Goal: Find specific page/section: Find specific page/section

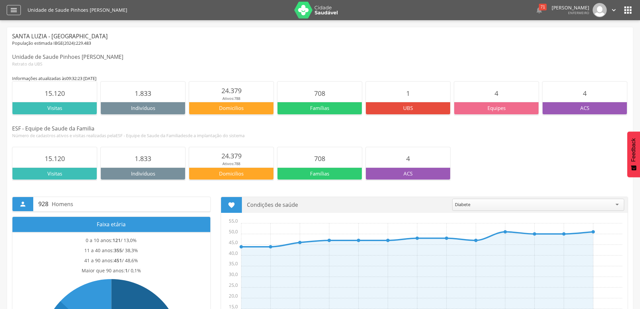
click at [15, 9] on icon "" at bounding box center [14, 10] width 8 height 8
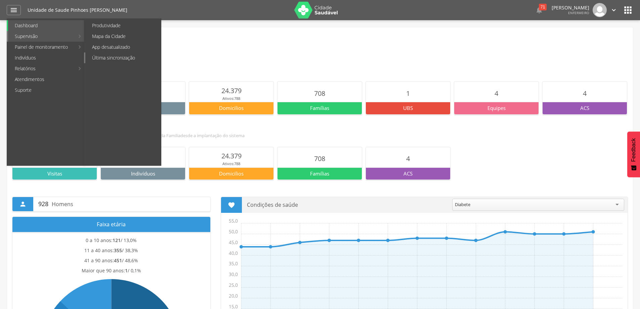
click at [105, 56] on link "Última sincronização" at bounding box center [123, 57] width 76 height 11
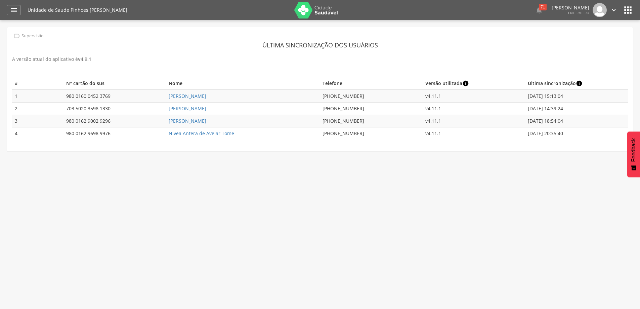
click at [304, 16] on img at bounding box center [316, 10] width 44 height 17
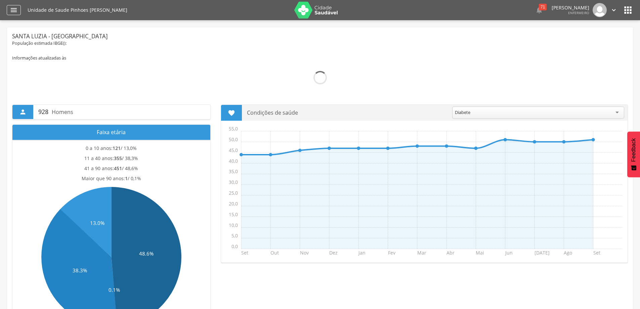
click at [11, 13] on icon "" at bounding box center [14, 10] width 8 height 8
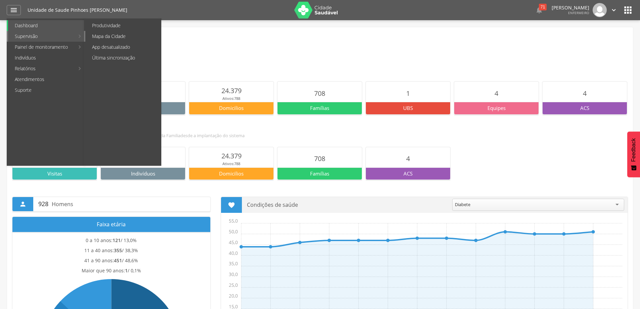
click at [93, 36] on link "Mapa da Cidade" at bounding box center [123, 36] width 76 height 11
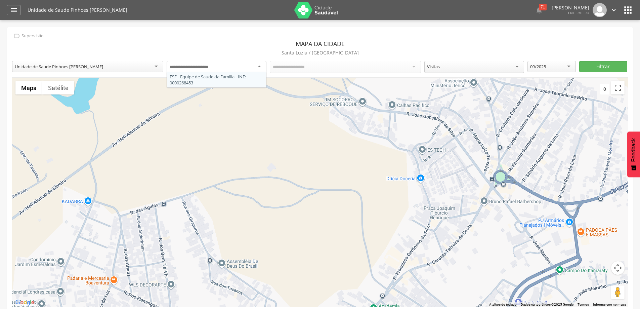
click at [258, 67] on div at bounding box center [217, 67] width 100 height 12
click at [413, 66] on div "Todos os Acs" at bounding box center [345, 66] width 151 height 11
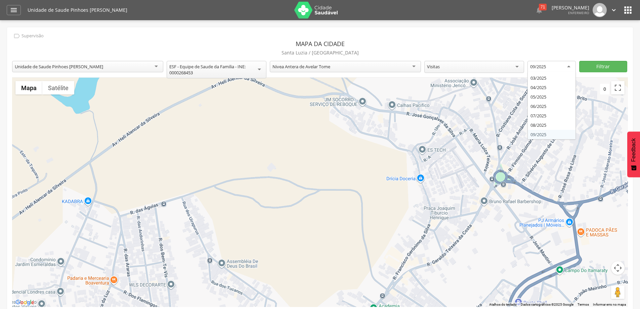
click at [568, 68] on div "09/2025" at bounding box center [551, 67] width 48 height 12
click at [599, 70] on button "Filtrar" at bounding box center [603, 66] width 48 height 11
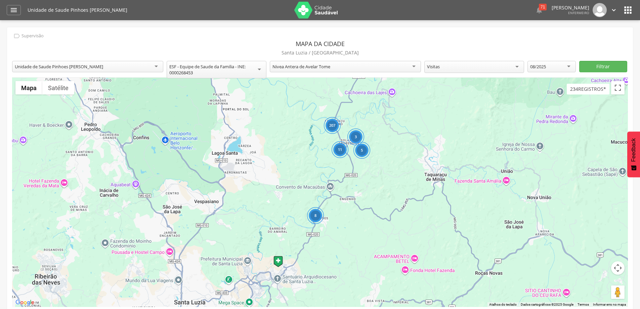
click at [478, 107] on div "207 8 5 11 3" at bounding box center [320, 192] width 616 height 229
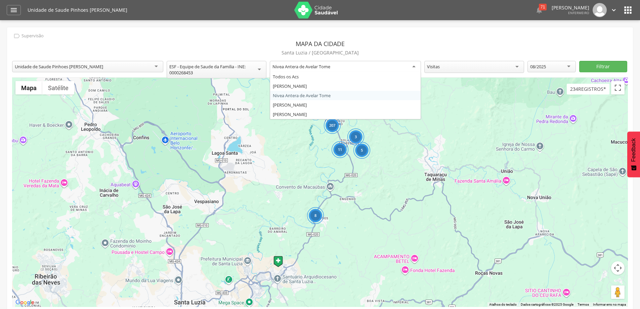
click at [416, 69] on div "Nivea Antera de Avelar Tome" at bounding box center [345, 67] width 151 height 12
click at [416, 67] on div "[PERSON_NAME]" at bounding box center [345, 67] width 151 height 12
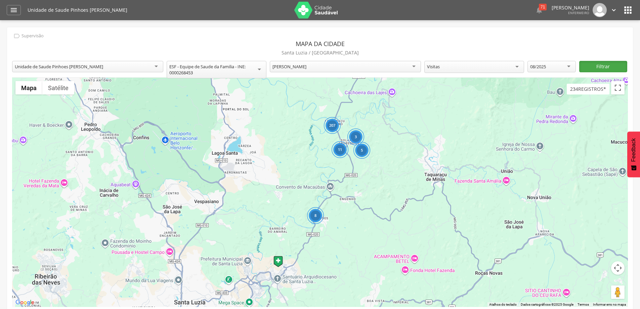
click at [592, 69] on button "Filtrar" at bounding box center [603, 66] width 48 height 11
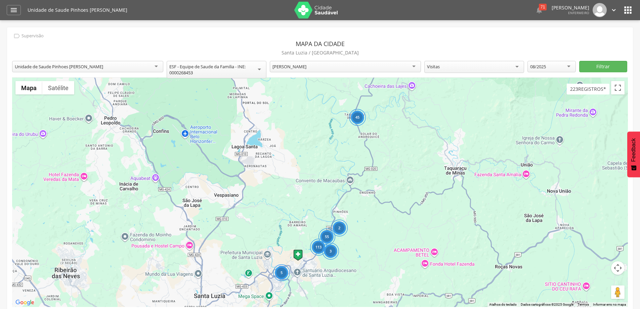
click at [413, 67] on div "[PERSON_NAME]" at bounding box center [345, 66] width 151 height 11
click at [593, 65] on button "Filtrar" at bounding box center [603, 66] width 48 height 11
